Goal: Transaction & Acquisition: Purchase product/service

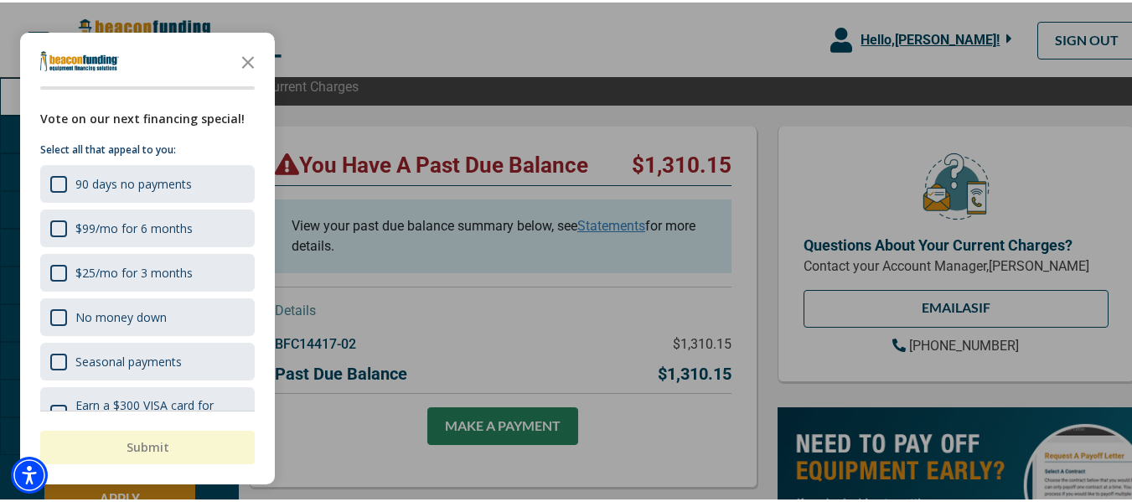
scroll to position [168, 0]
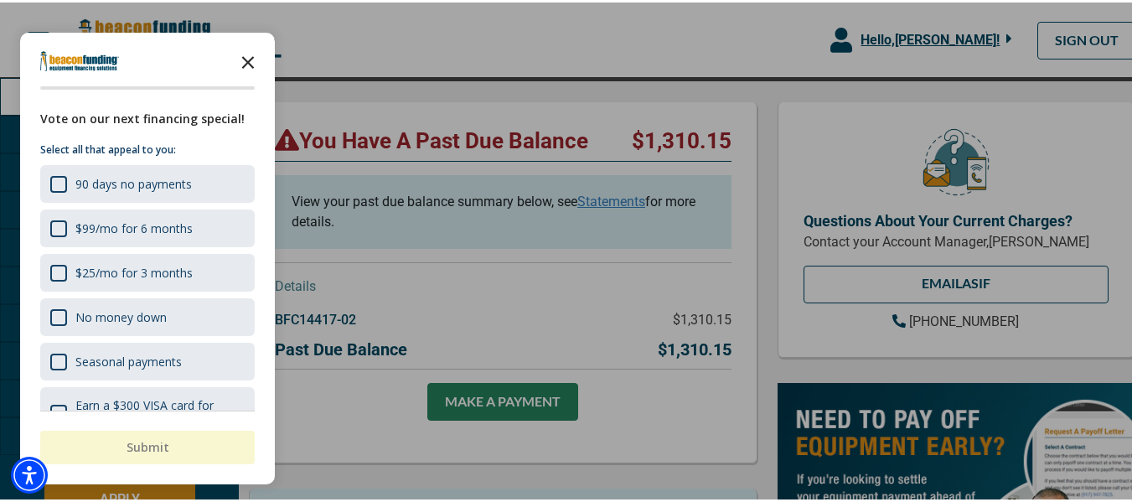
click at [243, 59] on icon "Close the survey" at bounding box center [248, 59] width 34 height 34
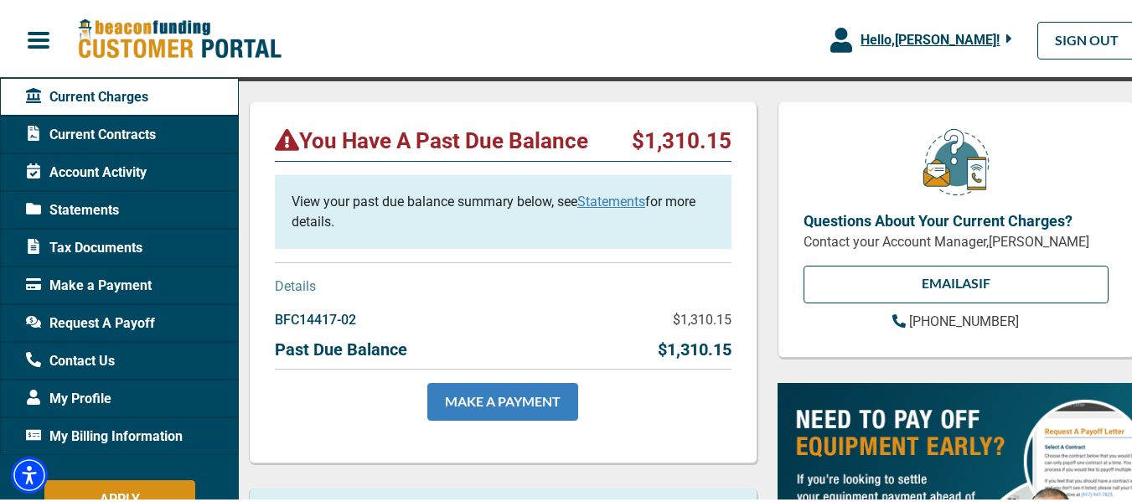
click at [495, 398] on link "MAKE A PAYMENT" at bounding box center [503, 400] width 151 height 38
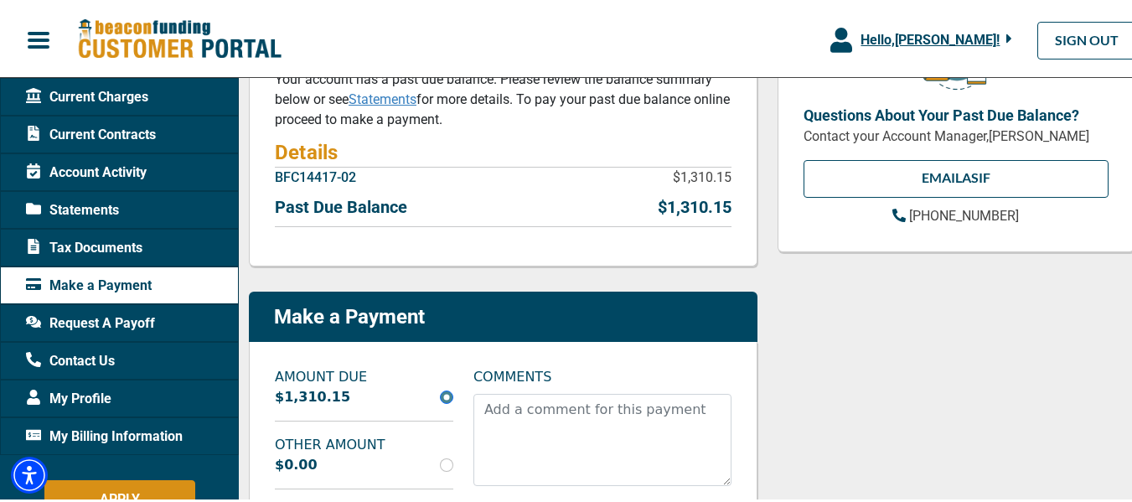
scroll to position [168, 0]
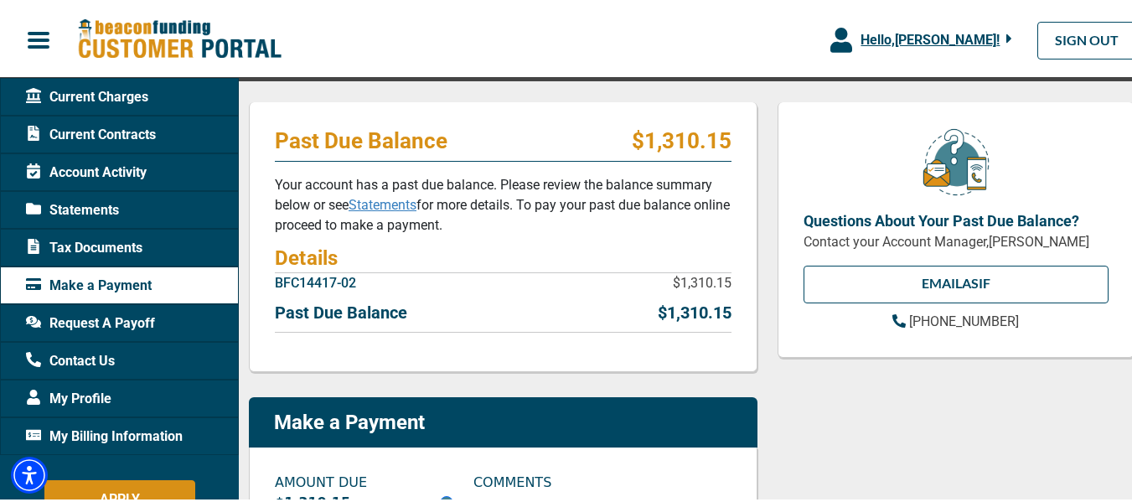
click at [404, 205] on link "Statements" at bounding box center [383, 202] width 68 height 16
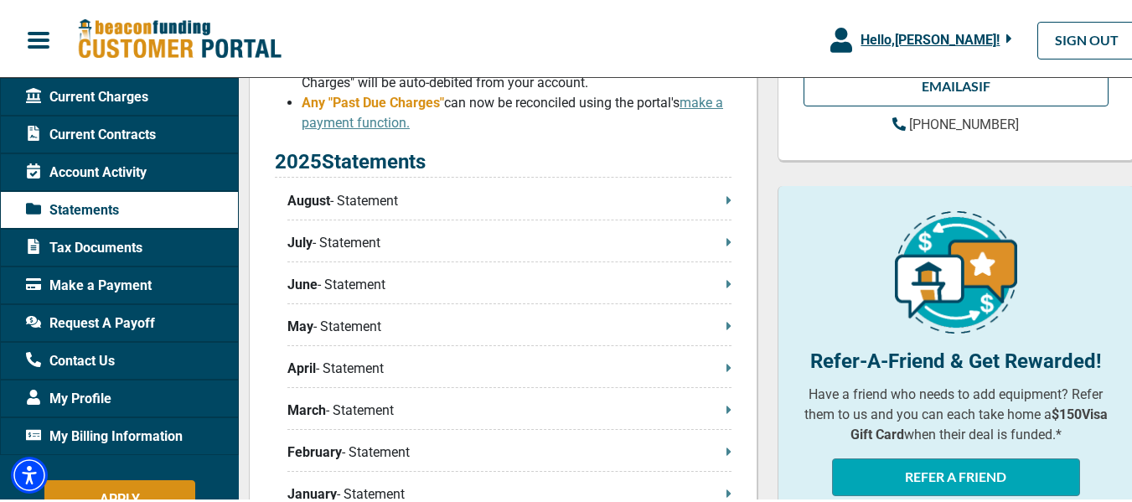
scroll to position [335, 0]
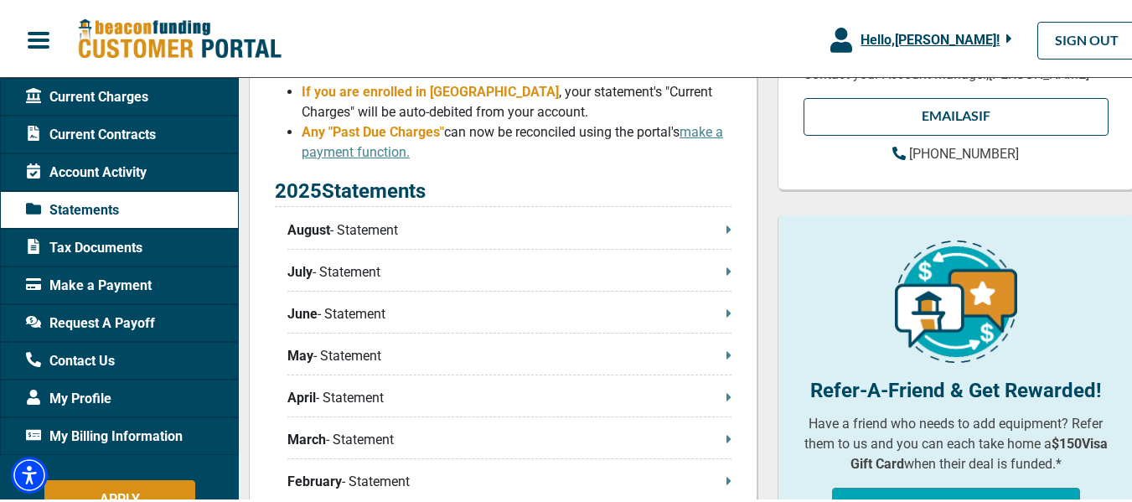
click at [344, 229] on p "August - Statement" at bounding box center [510, 228] width 444 height 20
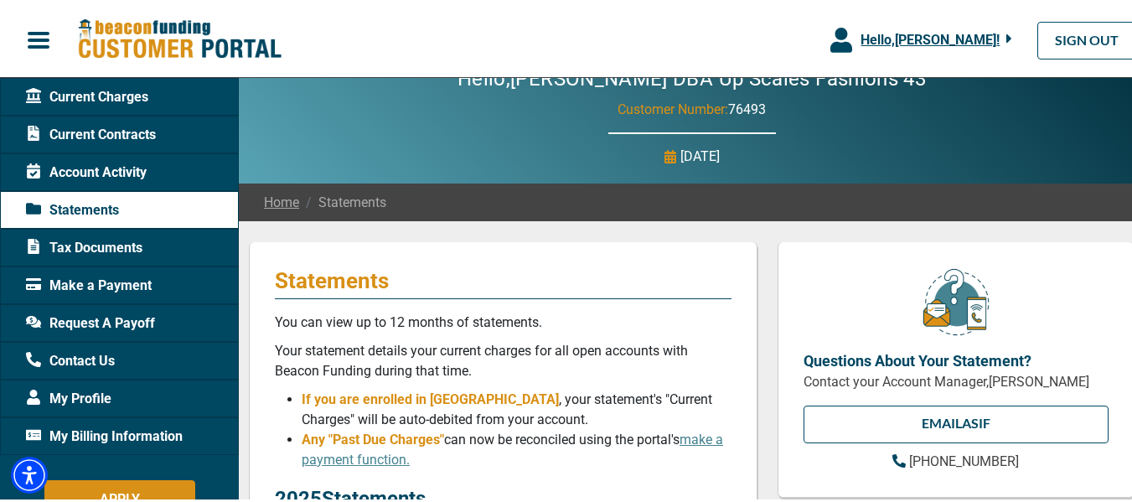
scroll to position [0, 0]
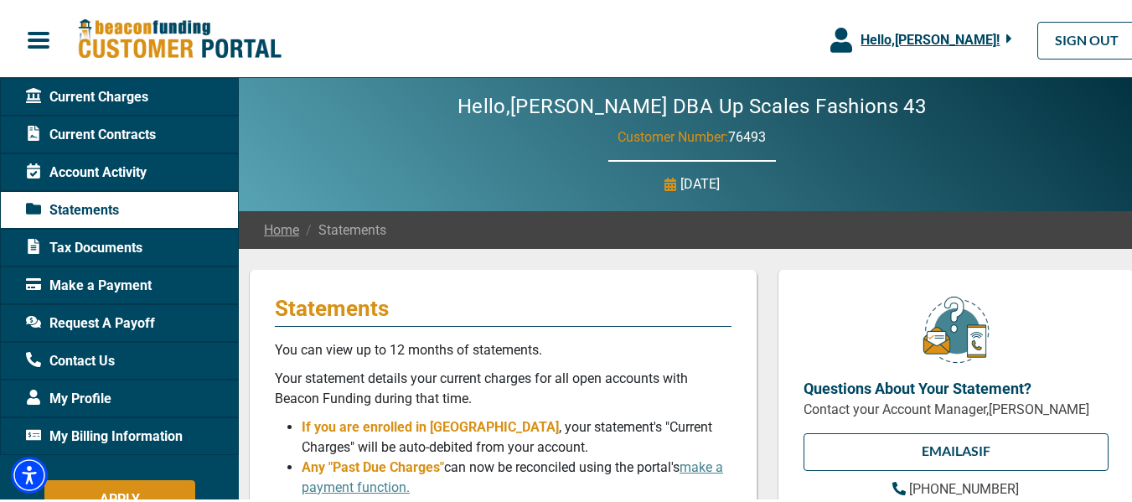
click at [86, 279] on span "Make a Payment" at bounding box center [89, 283] width 126 height 20
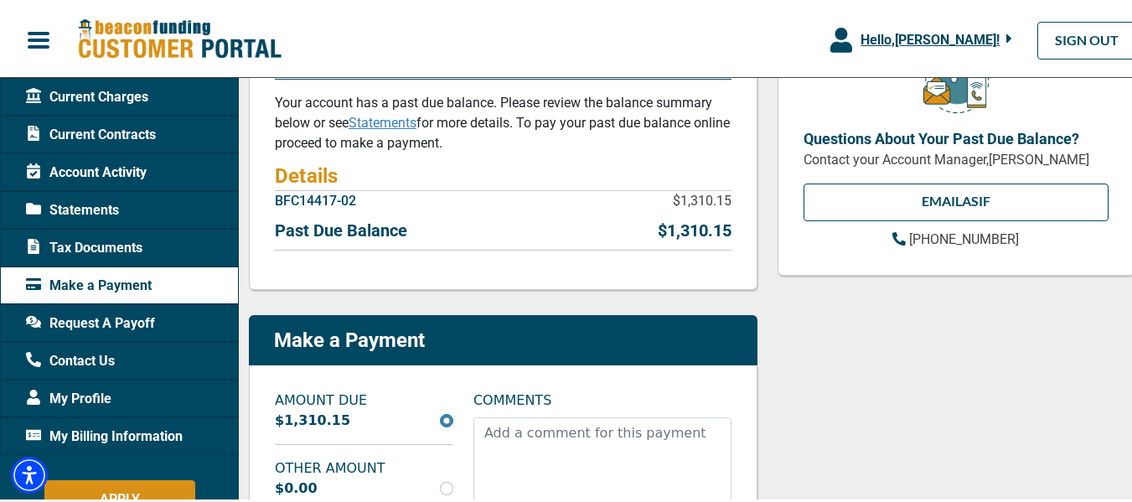
scroll to position [251, 0]
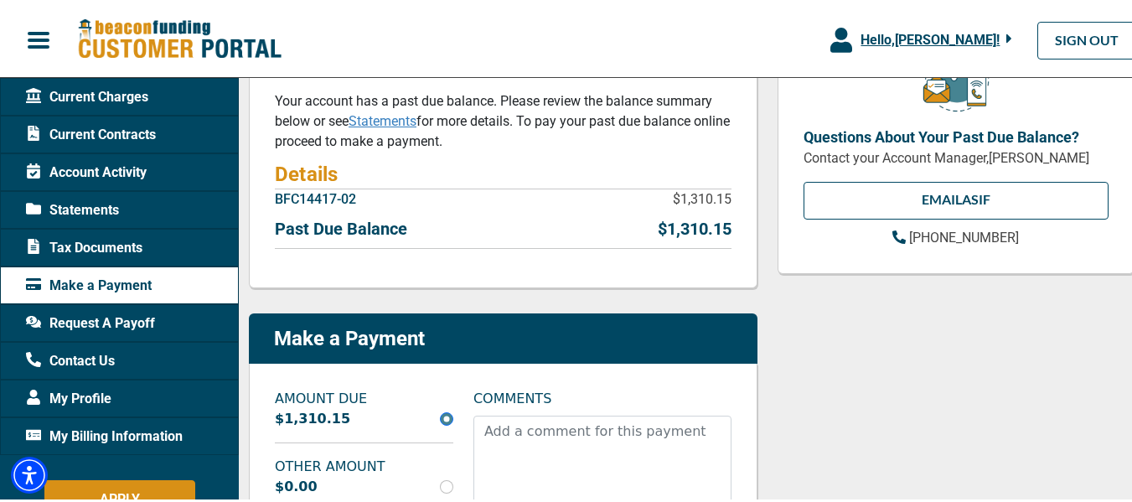
click at [75, 205] on span "Statements" at bounding box center [72, 208] width 93 height 20
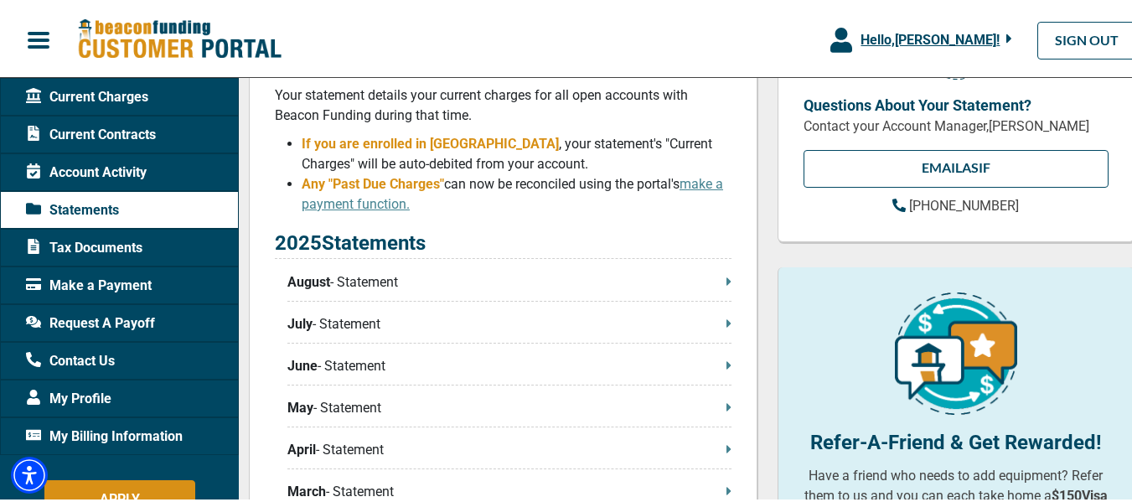
scroll to position [335, 0]
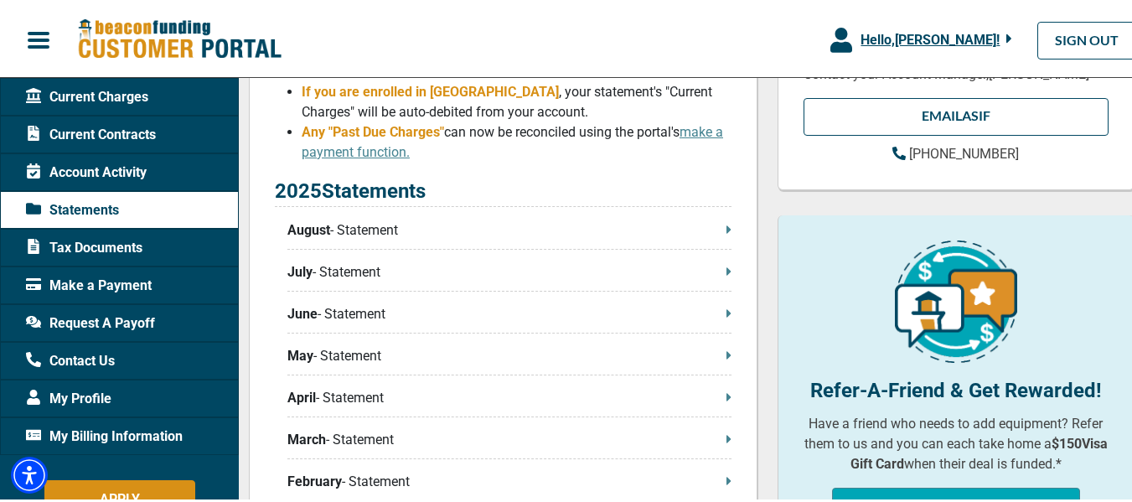
click at [352, 232] on p "August - Statement" at bounding box center [510, 228] width 444 height 20
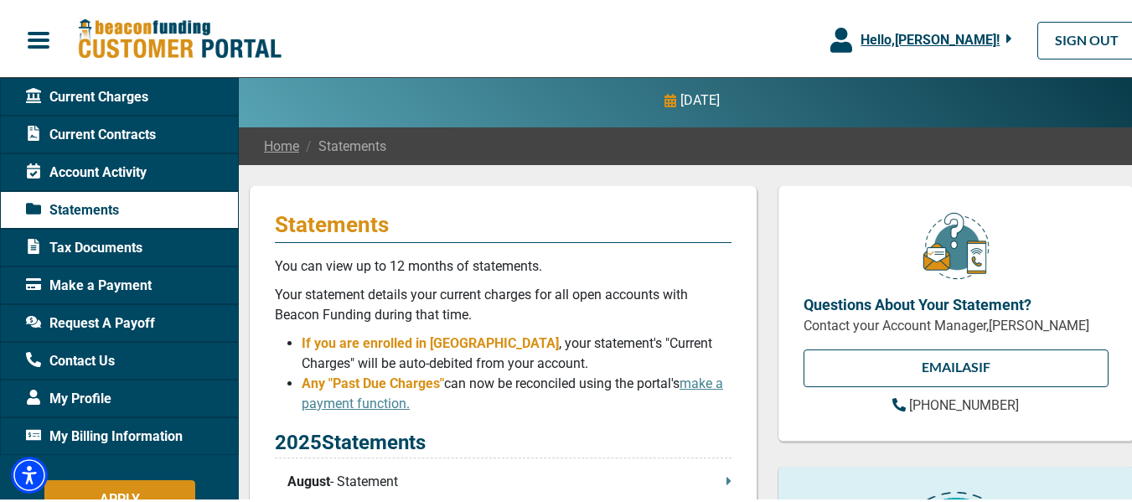
click at [113, 282] on span "Make a Payment" at bounding box center [89, 283] width 126 height 20
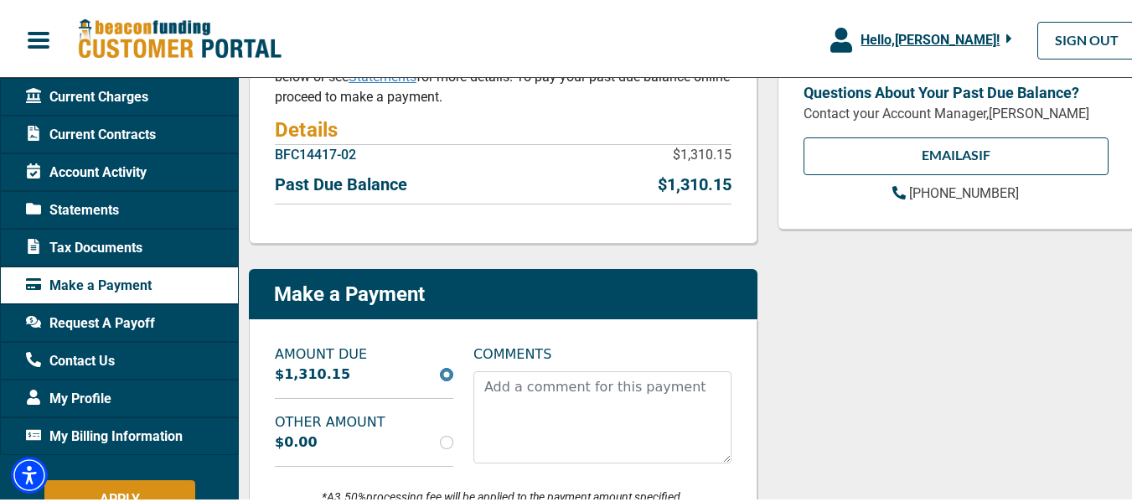
scroll to position [419, 0]
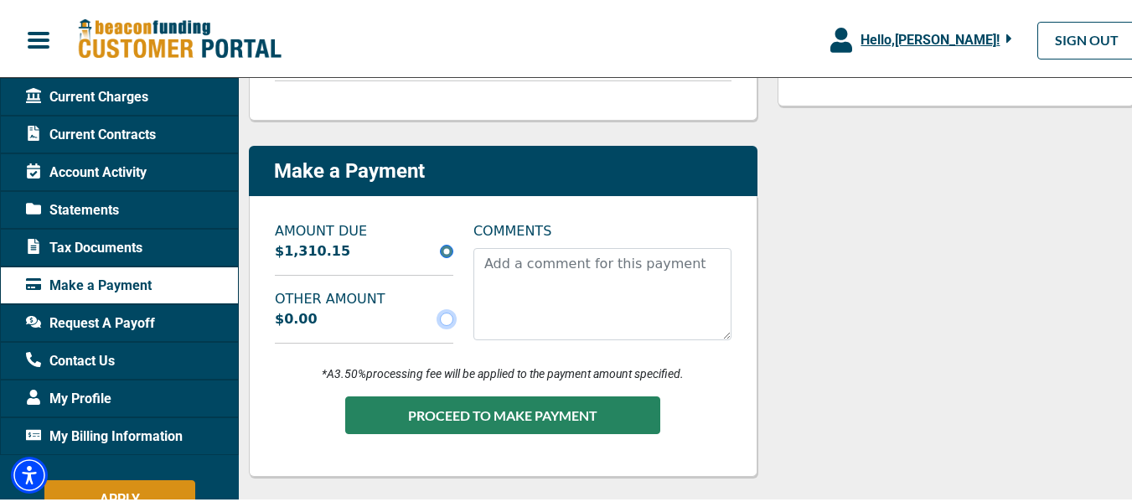
click at [446, 322] on input "radio" at bounding box center [446, 316] width 13 height 13
radio input "true"
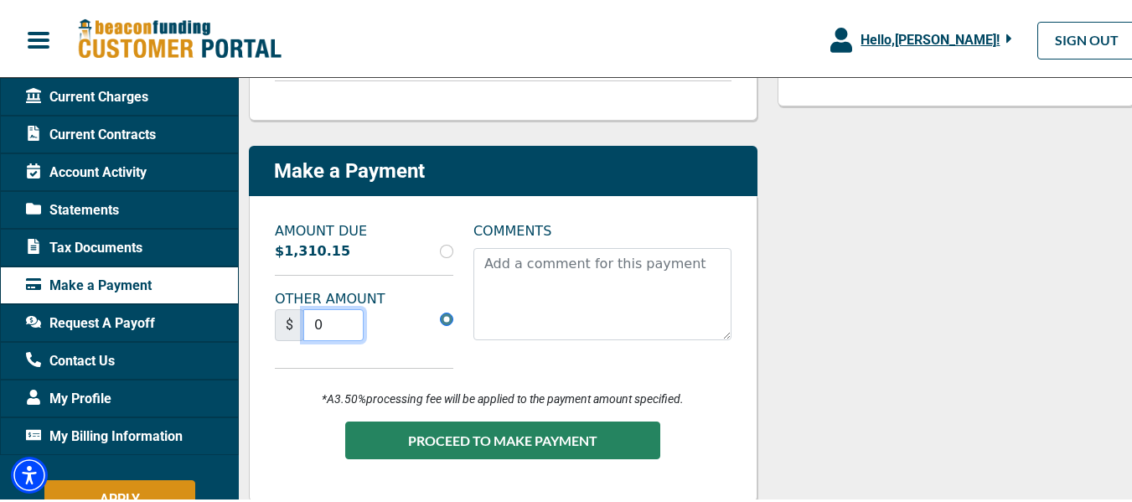
click at [310, 331] on input "0" at bounding box center [333, 323] width 60 height 32
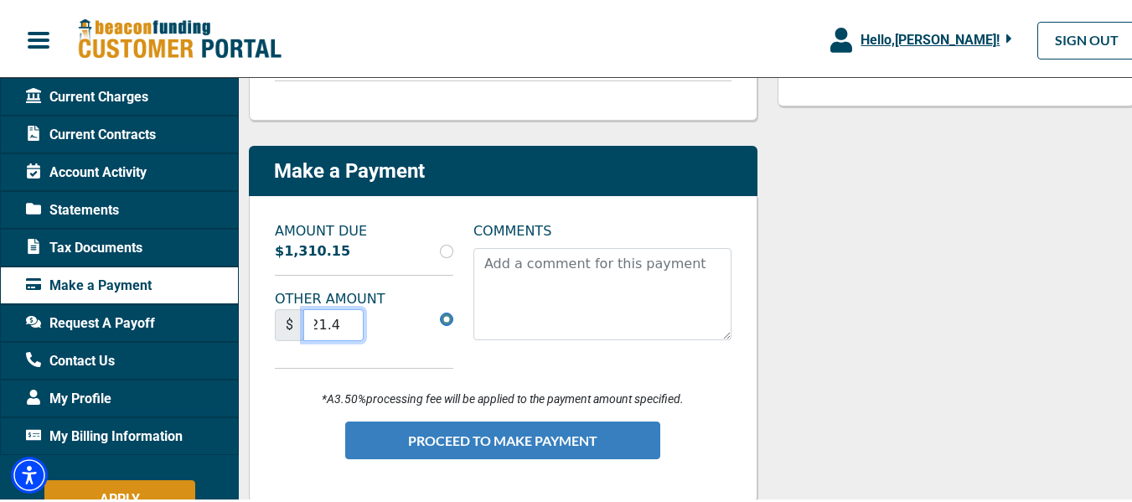
type input "1021.47"
click at [474, 432] on button "PROCEED TO MAKE PAYMENT" at bounding box center [502, 438] width 315 height 38
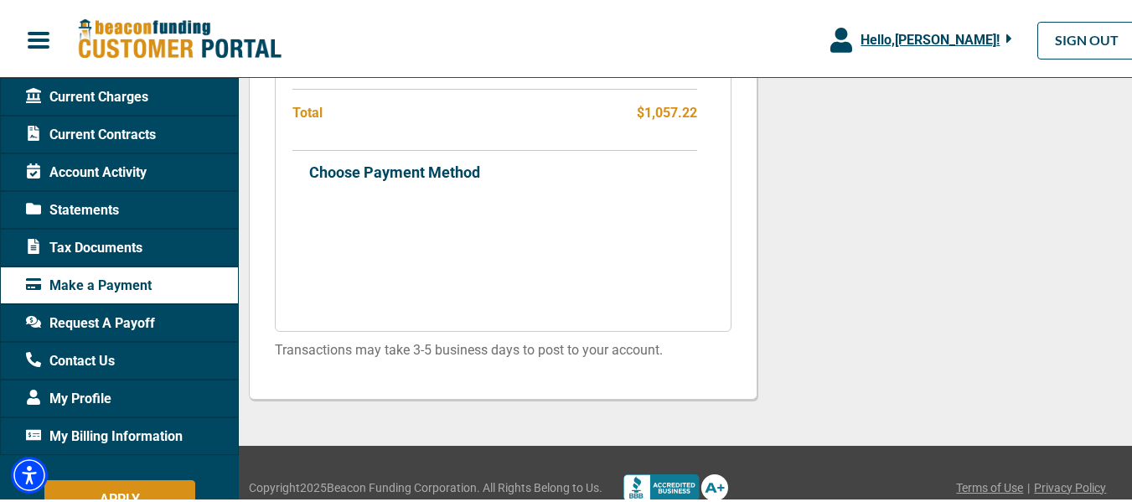
scroll to position [572, 0]
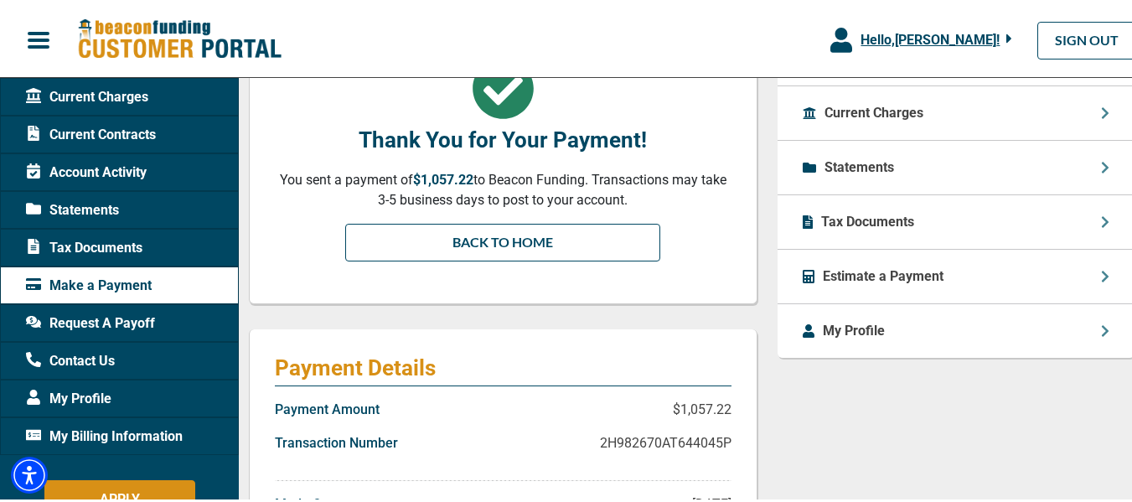
scroll to position [251, 0]
